Goal: Use online tool/utility: Utilize a website feature to perform a specific function

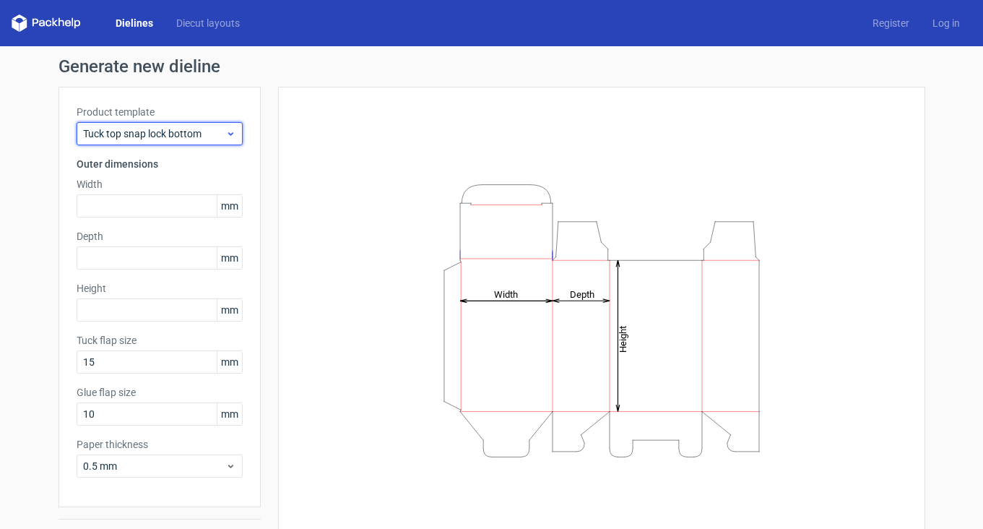
click at [213, 129] on span "Tuck top snap lock bottom" at bounding box center [154, 133] width 142 height 14
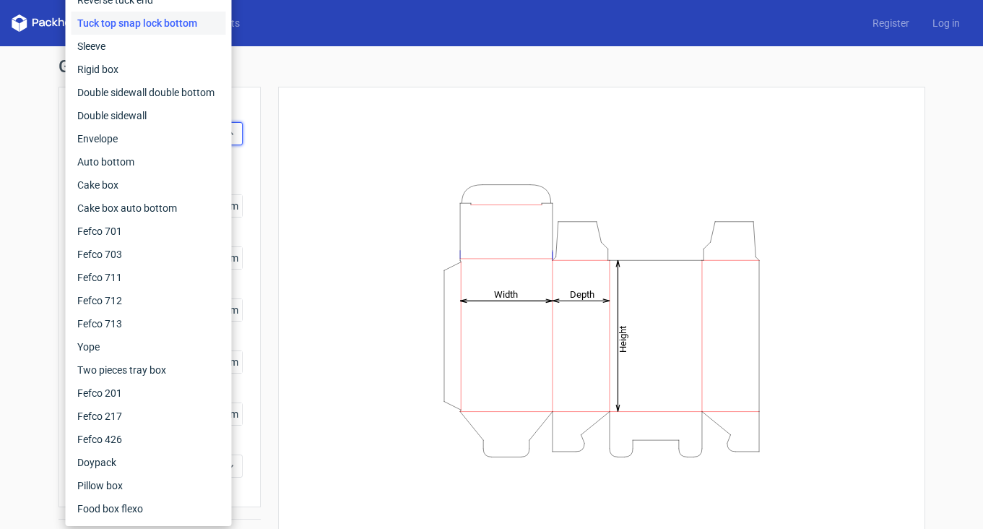
click at [199, 25] on div "Tuck top snap lock bottom" at bounding box center [149, 23] width 155 height 23
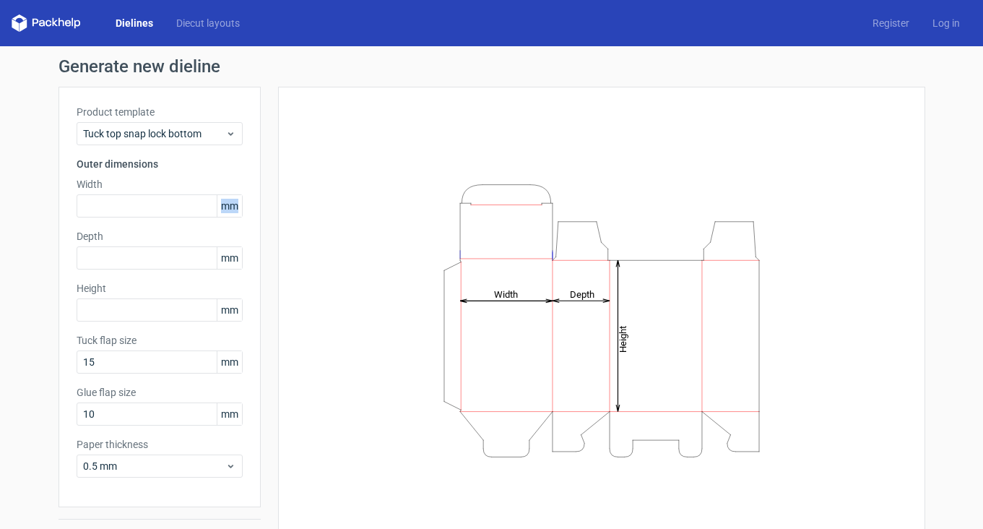
drag, startPoint x: 217, startPoint y: 204, endPoint x: 233, endPoint y: 210, distance: 16.2
click at [233, 210] on span "mm" at bounding box center [229, 206] width 25 height 22
click at [222, 215] on span "mm" at bounding box center [229, 206] width 25 height 22
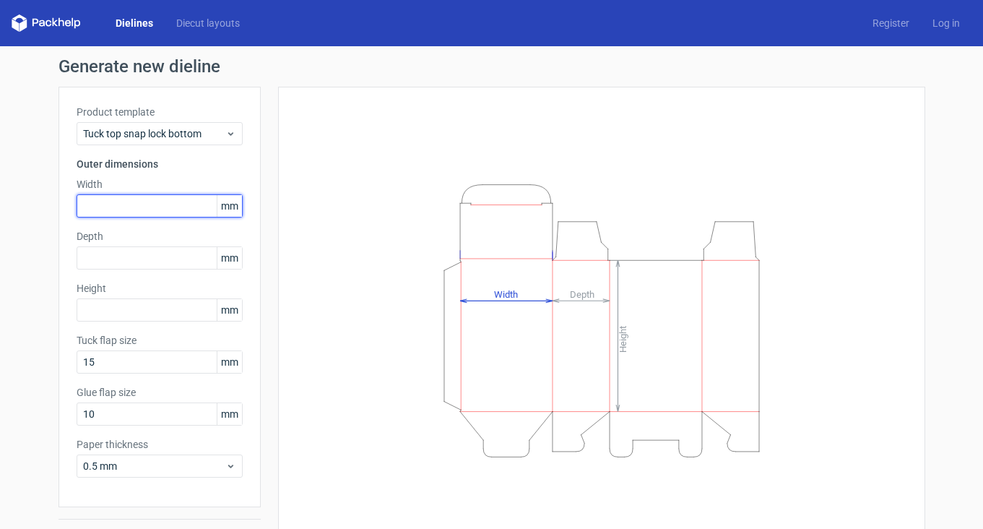
click at [183, 202] on input "text" at bounding box center [160, 205] width 166 height 23
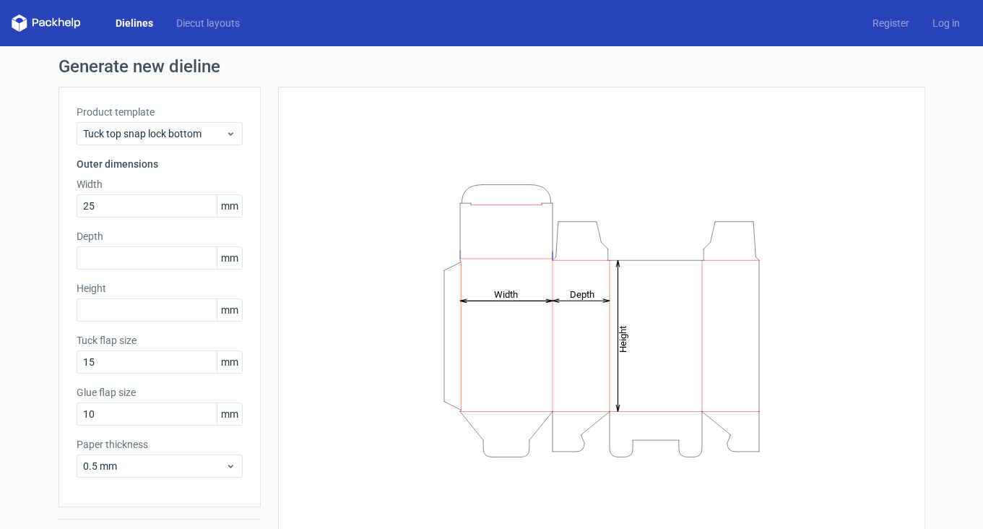
click at [224, 207] on span "mm" at bounding box center [229, 206] width 25 height 22
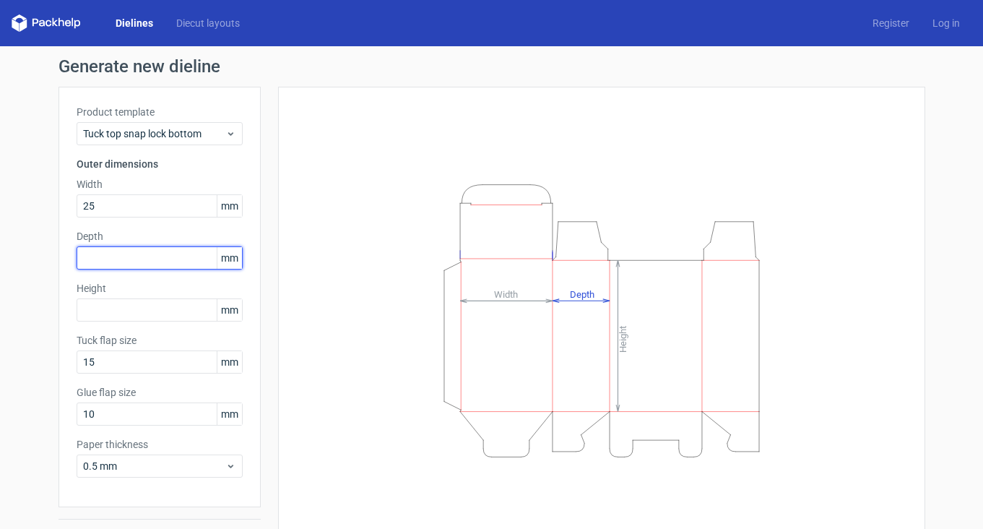
click at [150, 264] on input "text" at bounding box center [160, 257] width 166 height 23
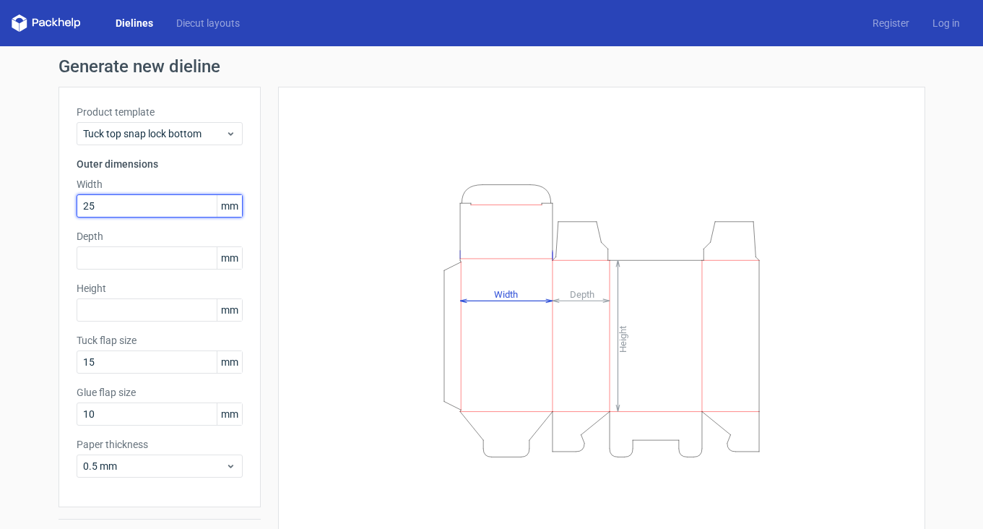
drag, startPoint x: 125, startPoint y: 211, endPoint x: 74, endPoint y: 206, distance: 50.8
click at [77, 206] on input "25" at bounding box center [160, 205] width 166 height 23
click at [118, 208] on input "25" at bounding box center [160, 205] width 166 height 23
type input "250"
click at [300, 282] on div "Height Depth Width" at bounding box center [601, 320] width 611 height 431
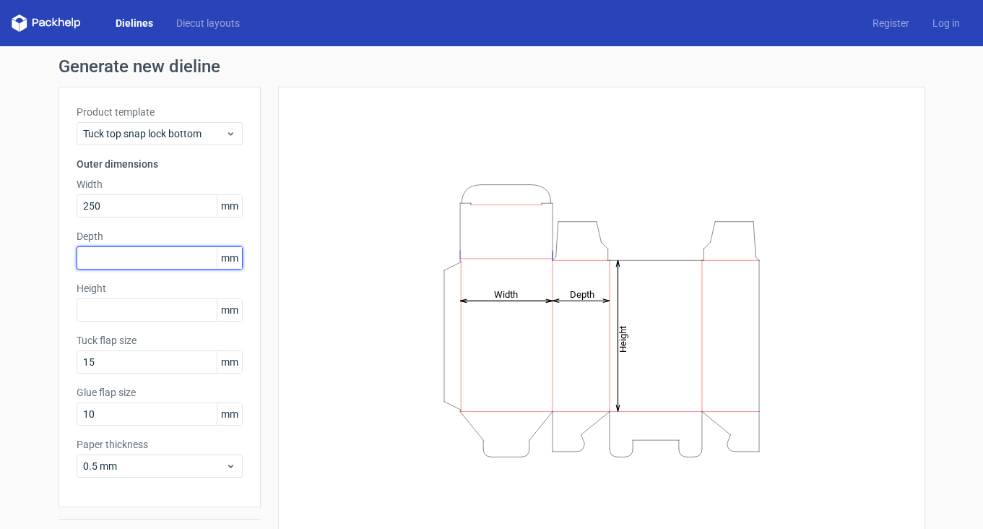
click at [113, 267] on input "text" at bounding box center [160, 257] width 166 height 23
type input "85"
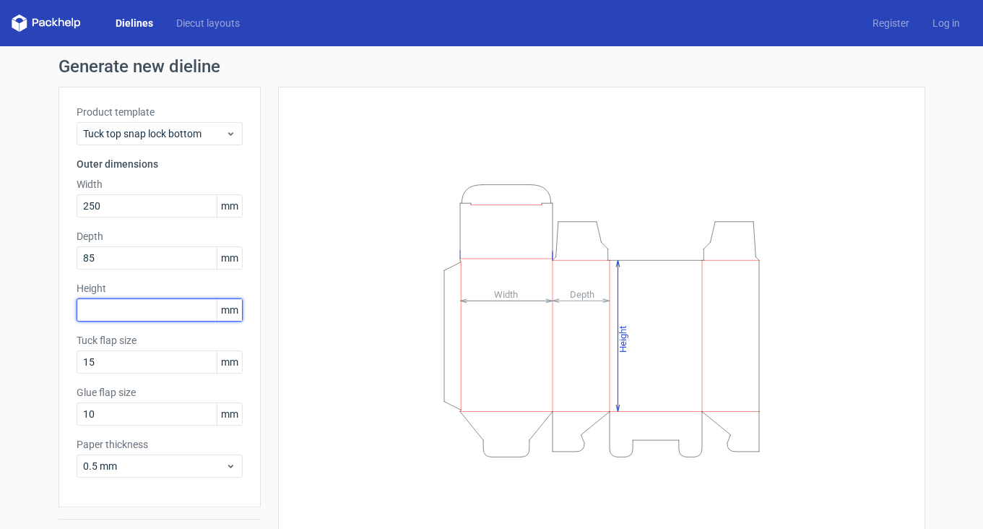
click at [130, 308] on input "text" at bounding box center [160, 309] width 166 height 23
